Goal: Task Accomplishment & Management: Use online tool/utility

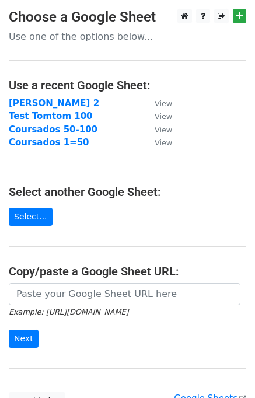
click at [47, 290] on input "url" at bounding box center [125, 294] width 232 height 22
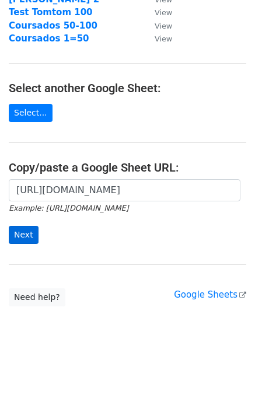
type input "[URL][DOMAIN_NAME]"
click at [23, 237] on input "Next" at bounding box center [24, 235] width 30 height 18
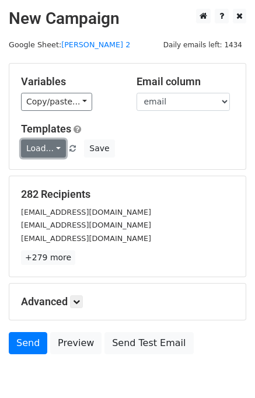
click at [47, 151] on link "Load..." at bounding box center [43, 149] width 45 height 18
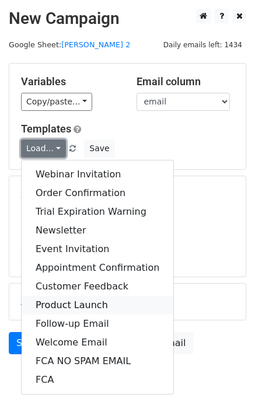
scroll to position [54, 0]
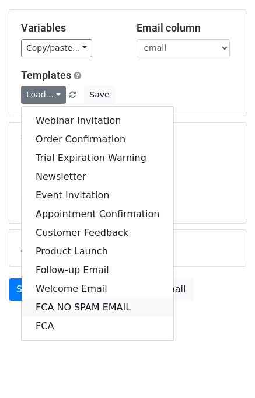
click at [86, 307] on link "FCA NO SPAM EMAIL" at bounding box center [98, 308] width 152 height 19
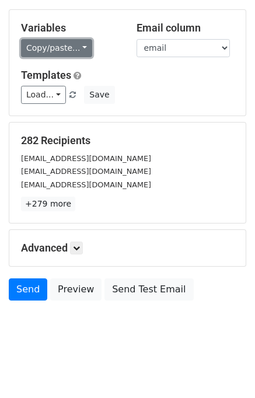
click at [72, 46] on link "Copy/paste..." at bounding box center [56, 48] width 71 height 18
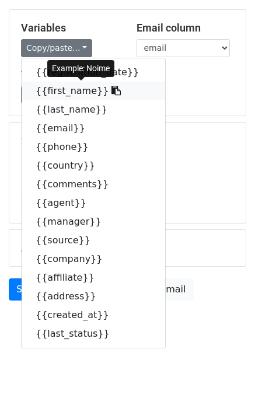
click at [112, 89] on icon at bounding box center [116, 90] width 9 height 9
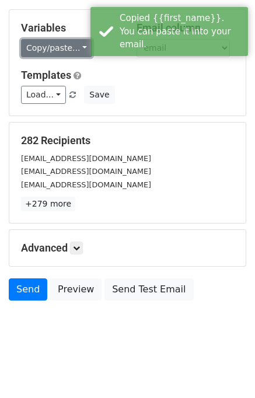
click at [67, 48] on link "Copy/paste..." at bounding box center [56, 48] width 71 height 18
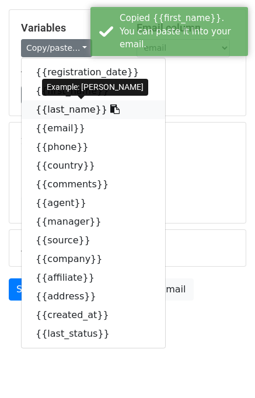
click at [110, 110] on icon at bounding box center [114, 109] width 9 height 9
